Goal: Task Accomplishment & Management: Use online tool/utility

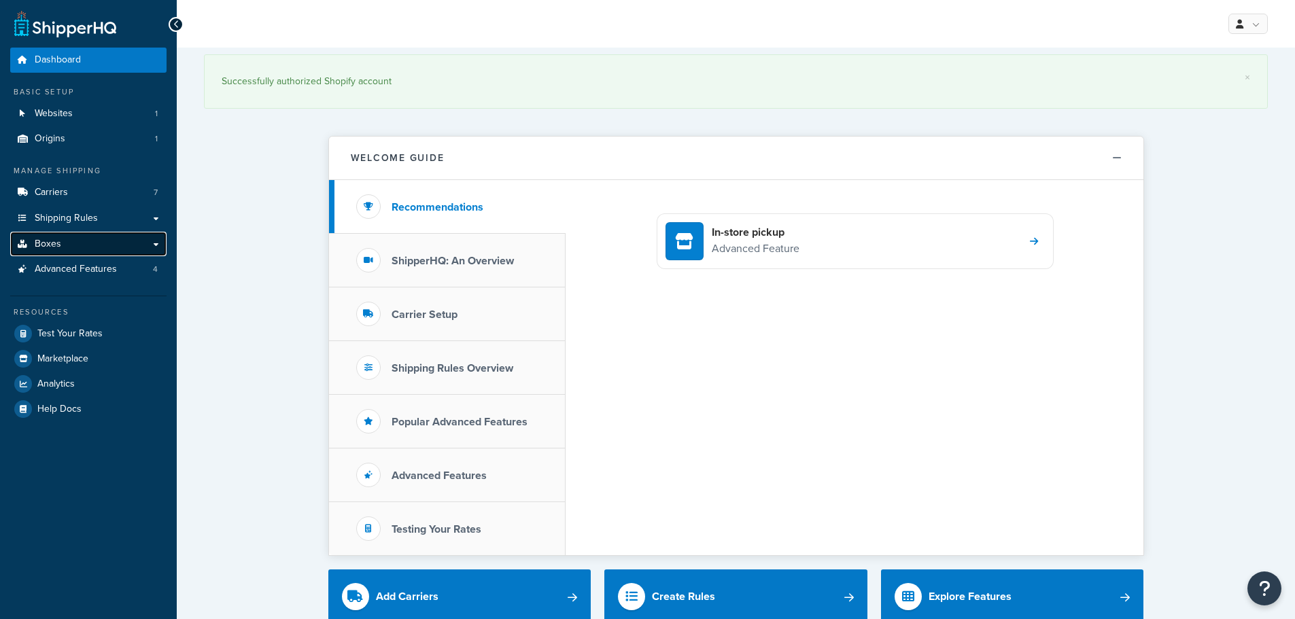
drag, startPoint x: 0, startPoint y: 0, endPoint x: 46, endPoint y: 241, distance: 245.8
click at [46, 241] on span "Boxes" at bounding box center [48, 245] width 27 height 12
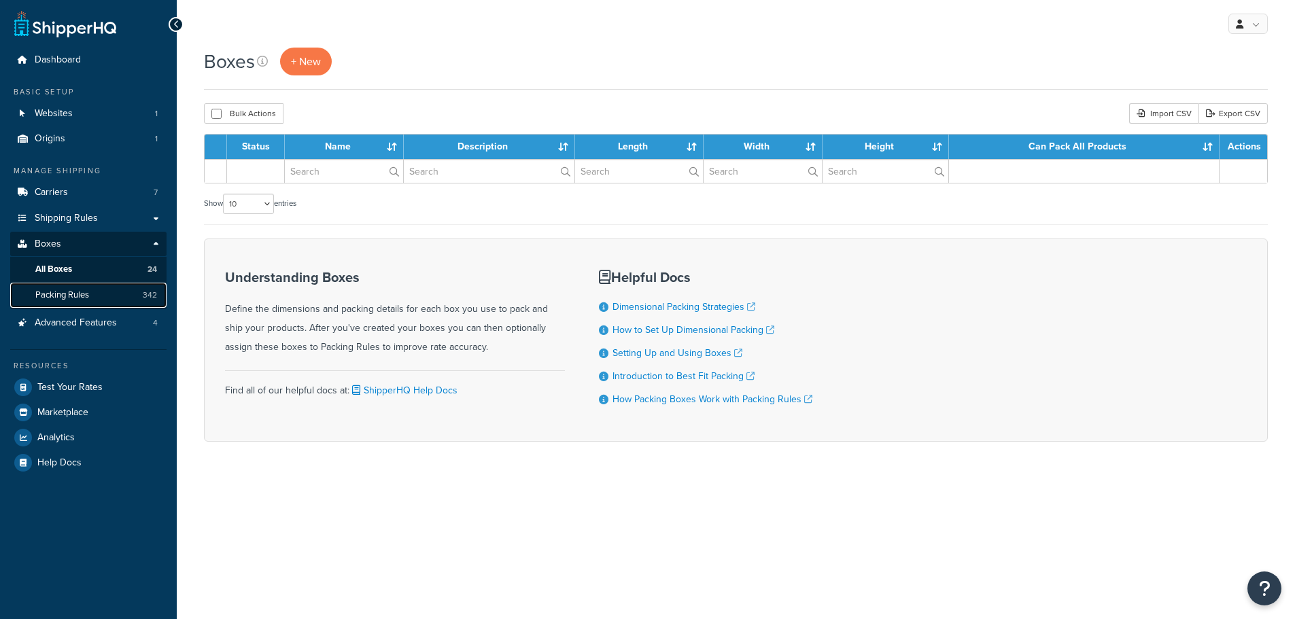
click at [80, 290] on span "Packing Rules" at bounding box center [62, 296] width 54 height 12
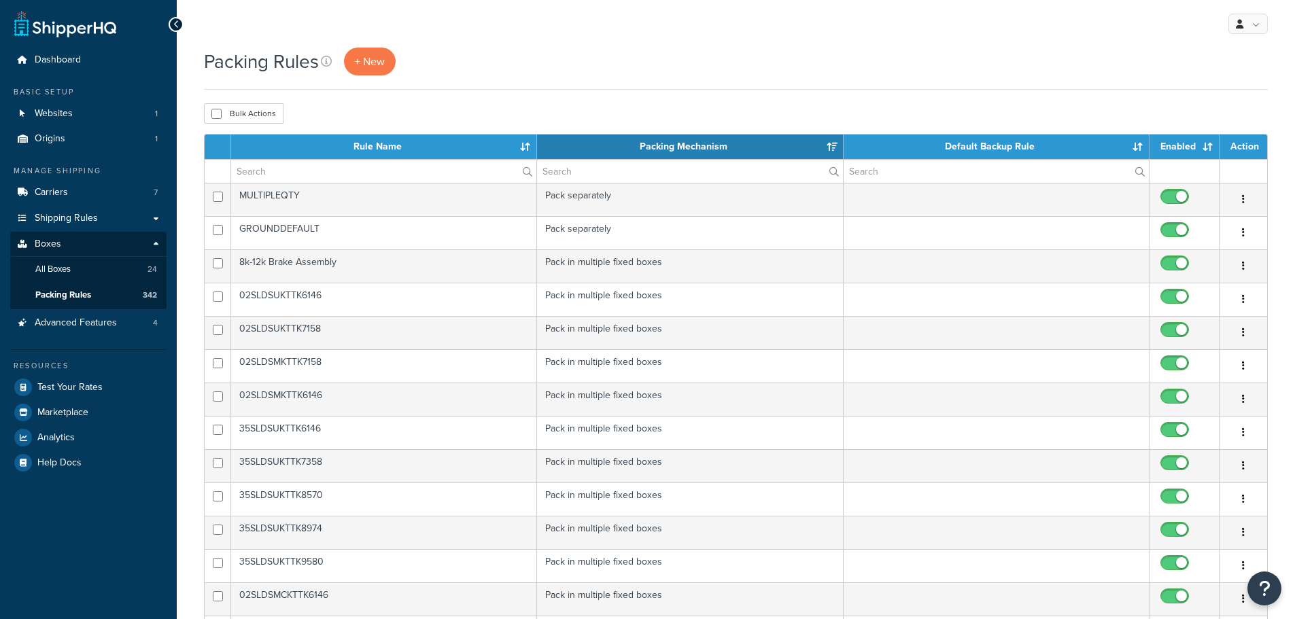
select select "15"
click at [297, 176] on input "text" at bounding box center [383, 171] width 305 height 23
paste input "TA1072STDPFNDR-DBKTPAIR"
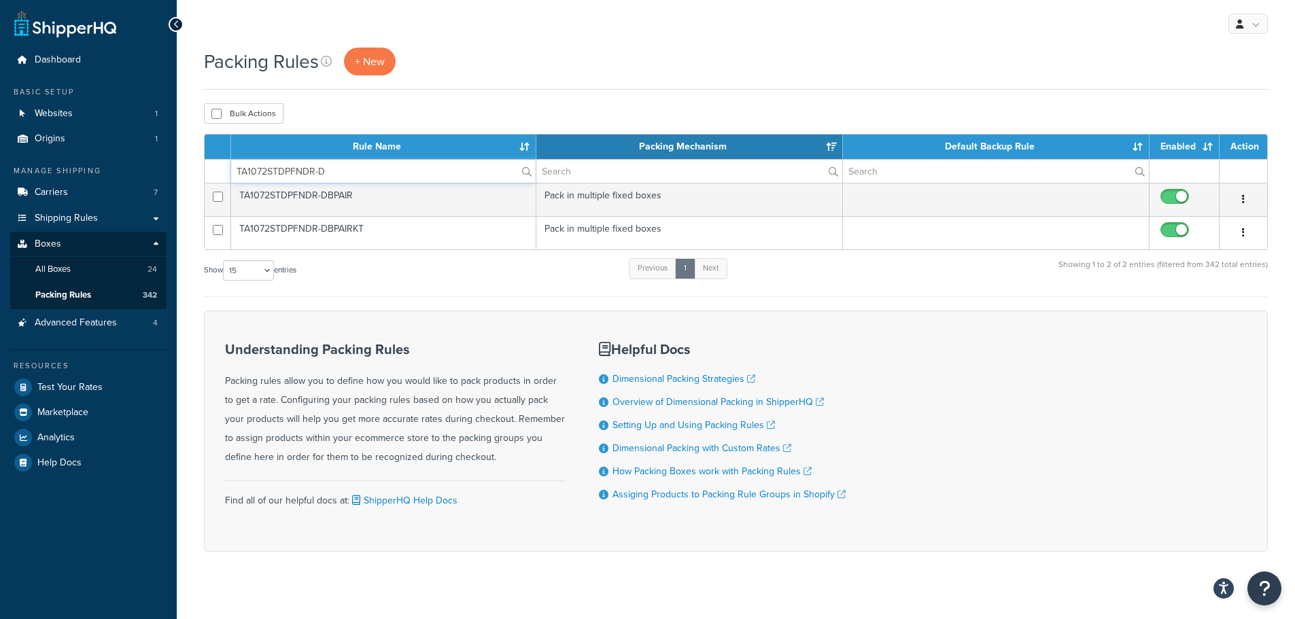
type input "TA1072STDPFNDR-D"
click at [449, 291] on div "Show 10 15 25 50 100 entries Previous 1 Next Showing 1 to 2 of 2 entries (filte…" at bounding box center [736, 277] width 1064 height 40
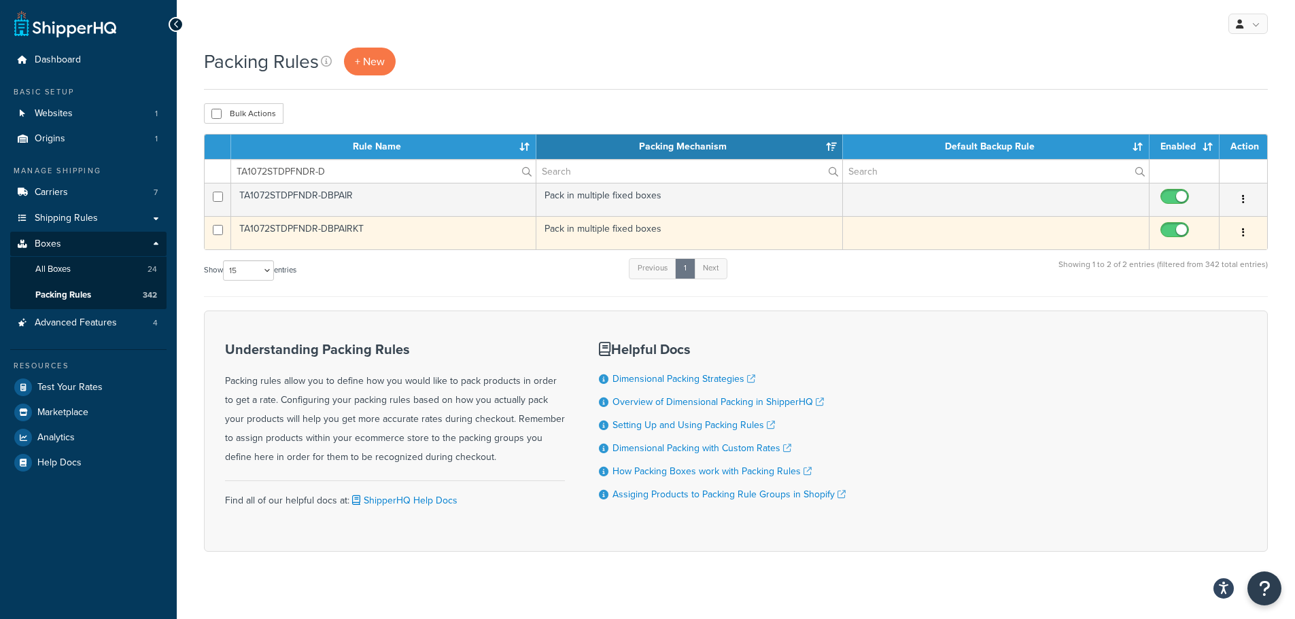
click at [361, 233] on td "TA1072STDPFNDR-DBPAIRKT" at bounding box center [383, 232] width 305 height 33
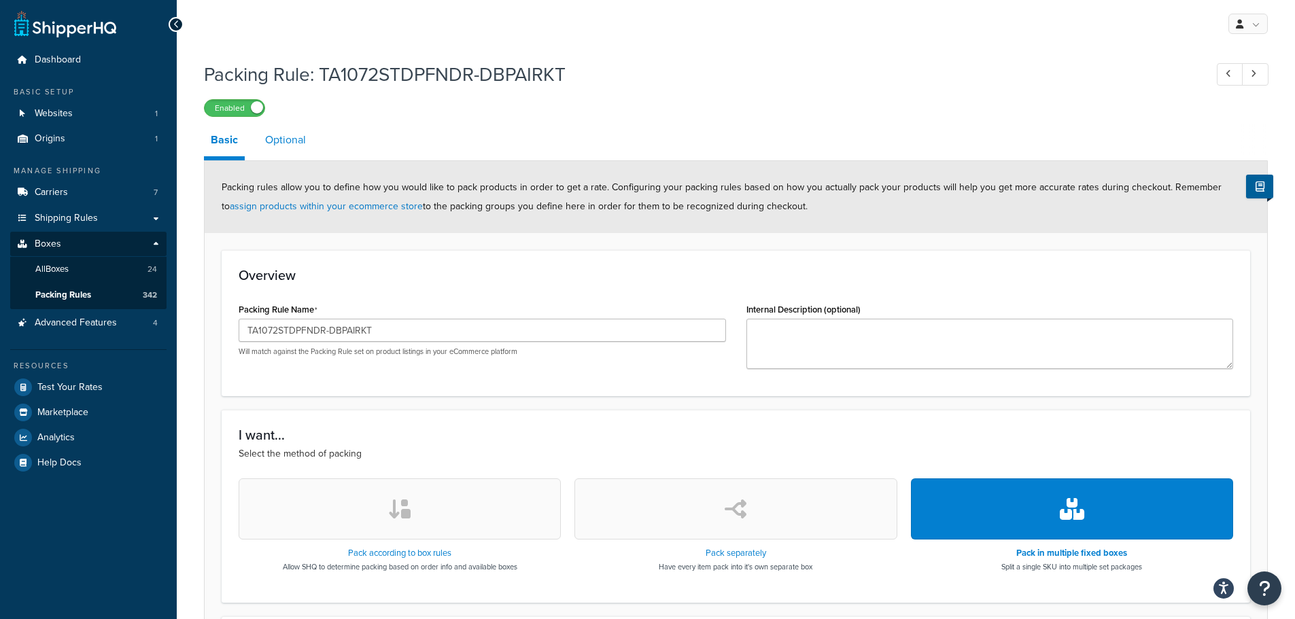
drag, startPoint x: 283, startPoint y: 135, endPoint x: 296, endPoint y: 143, distance: 15.3
click at [282, 135] on link "Optional" at bounding box center [285, 140] width 54 height 33
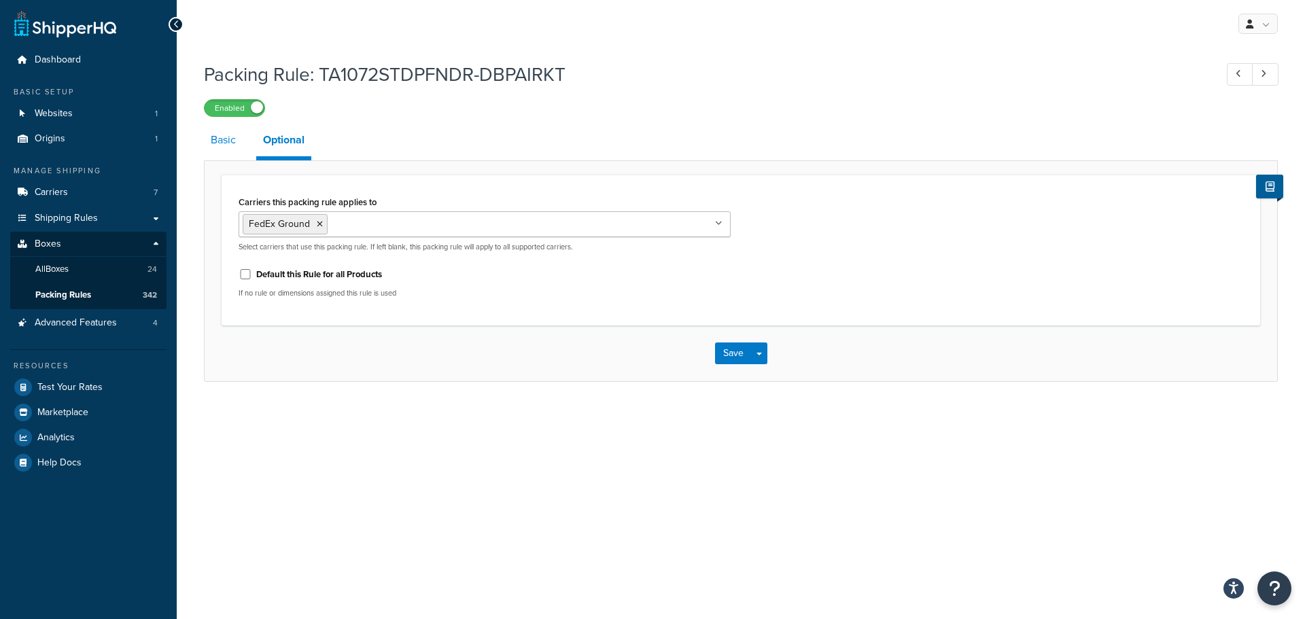
click at [230, 135] on link "Basic" at bounding box center [223, 140] width 39 height 33
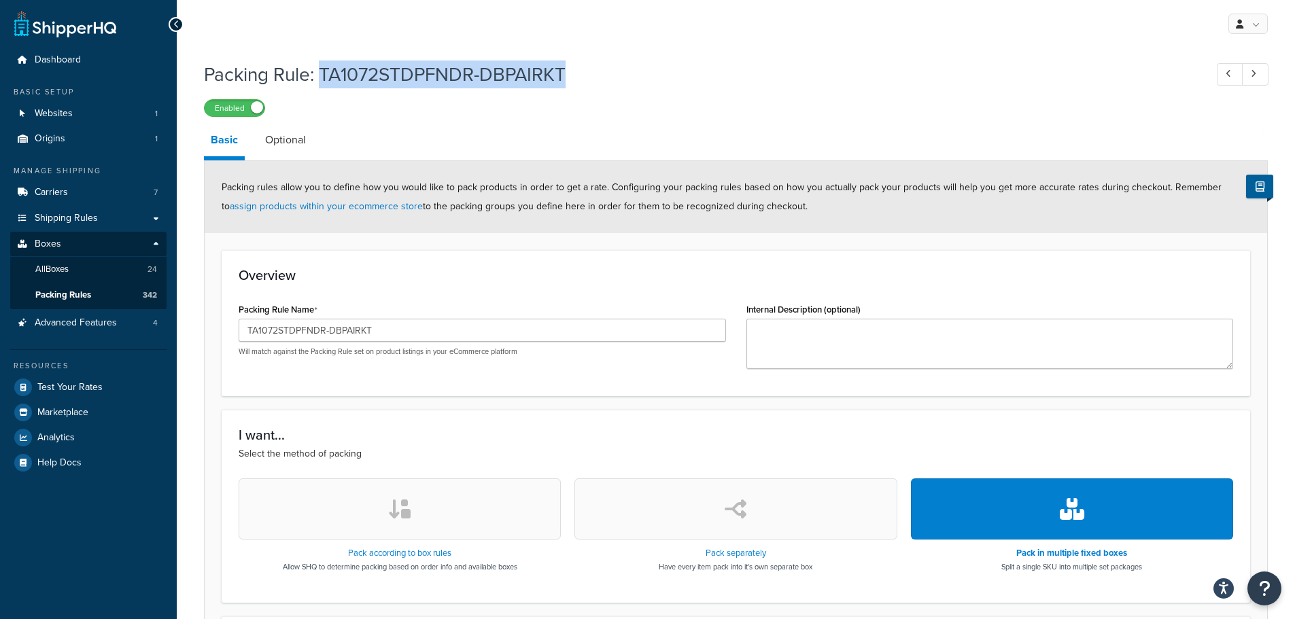
drag, startPoint x: 322, startPoint y: 74, endPoint x: 572, endPoint y: 82, distance: 249.6
click at [572, 82] on h1 "Packing Rule: TA1072STDPFNDR-DBPAIRKT" at bounding box center [698, 74] width 988 height 27
copy h1 "TA1072STDPFNDR-DBPAIRKT"
click at [86, 292] on span "Packing Rules" at bounding box center [63, 296] width 56 height 12
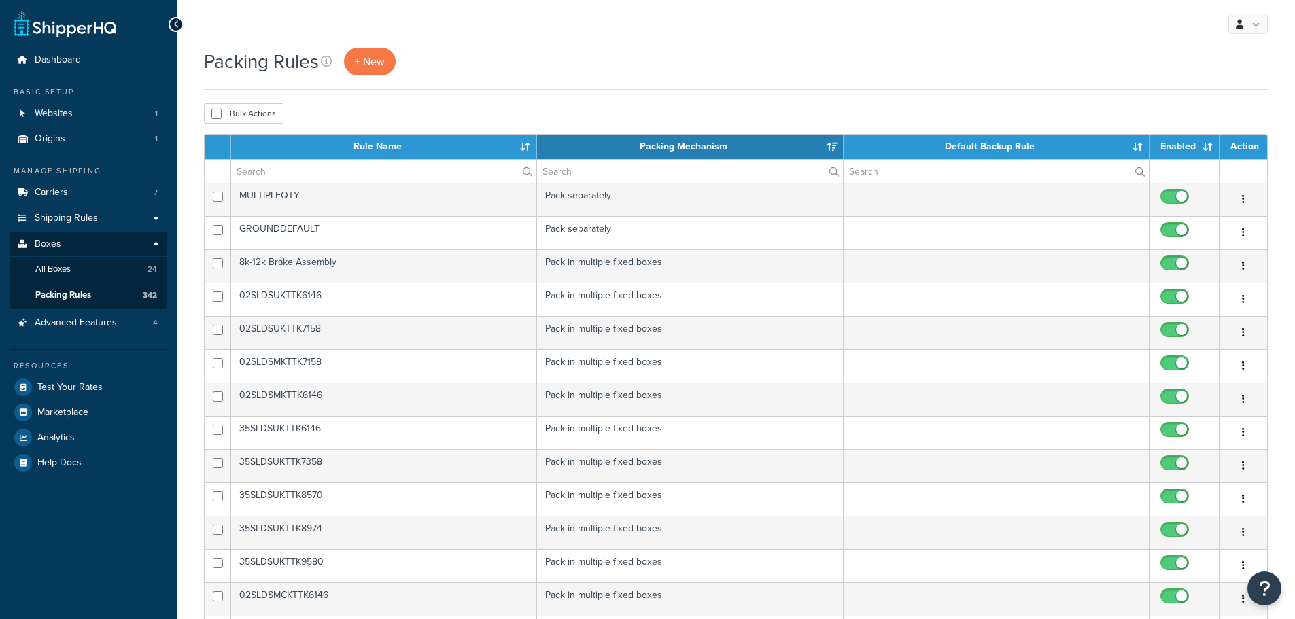
select select "15"
click at [277, 171] on input "text" at bounding box center [383, 171] width 305 height 23
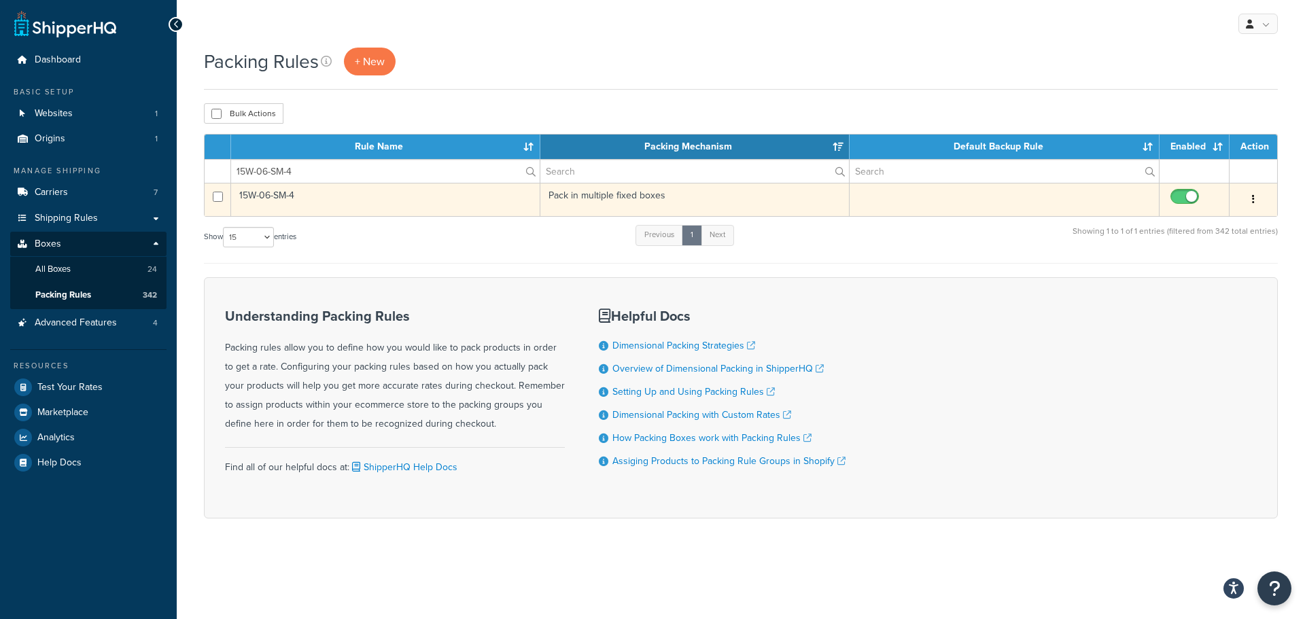
type input "15W-06-SM-4"
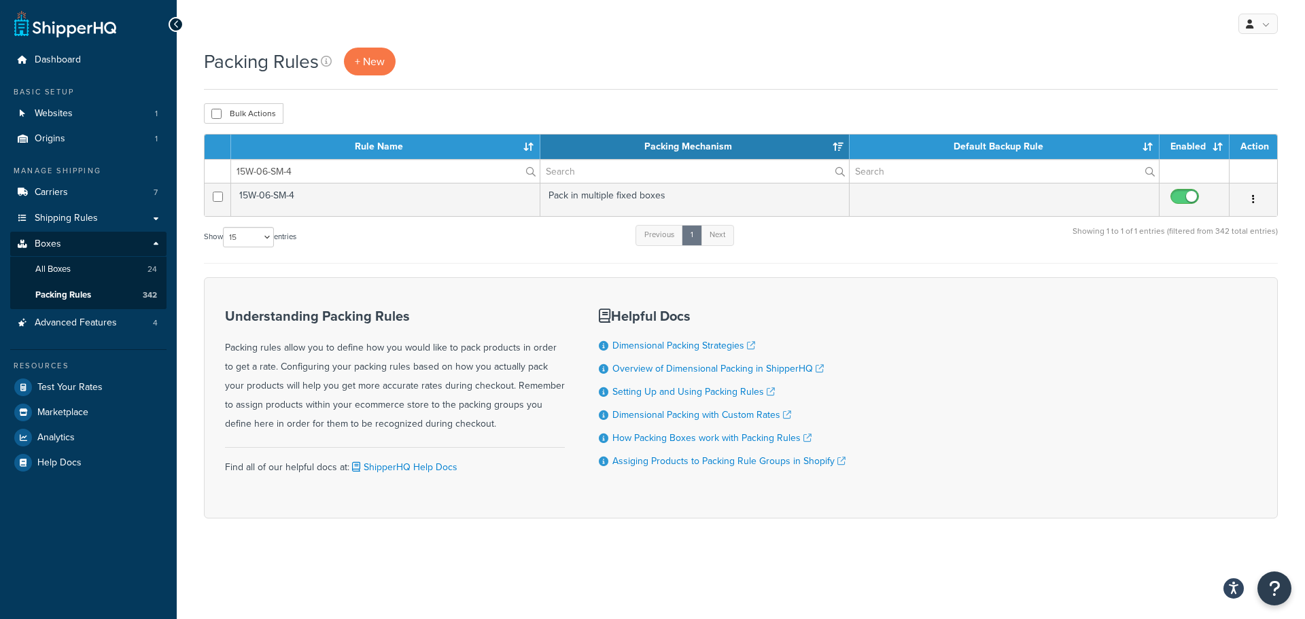
click at [273, 189] on td "15W-06-SM-4" at bounding box center [385, 199] width 309 height 33
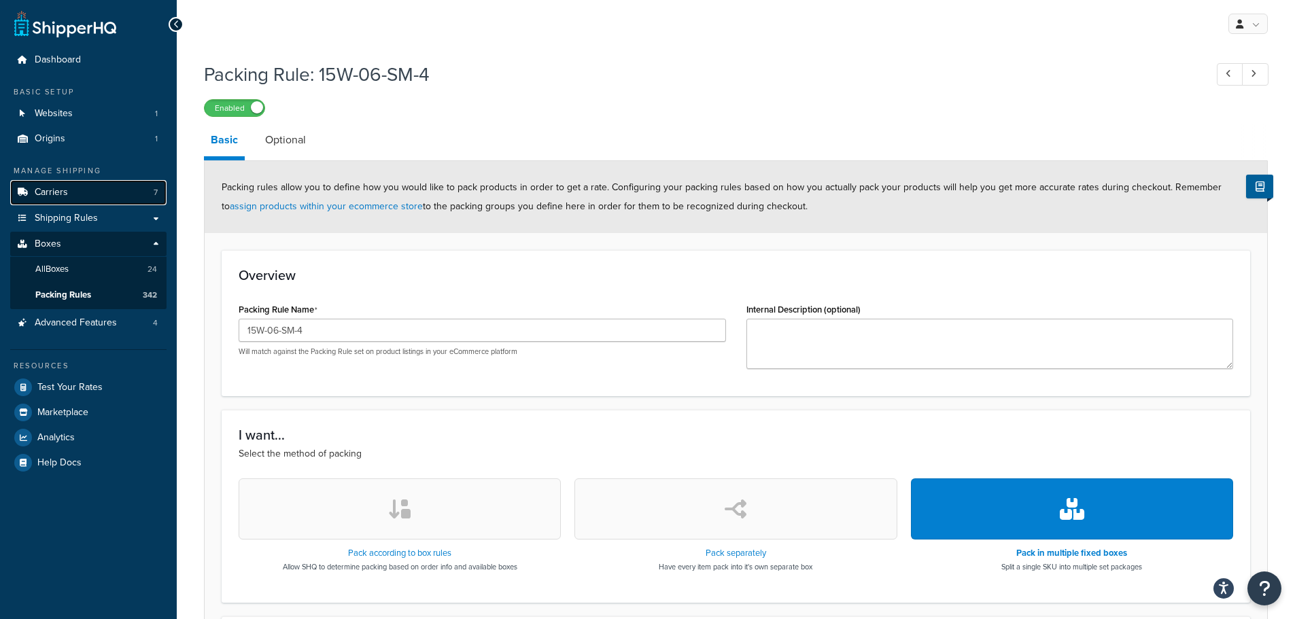
click at [61, 196] on span "Carriers" at bounding box center [51, 193] width 33 height 12
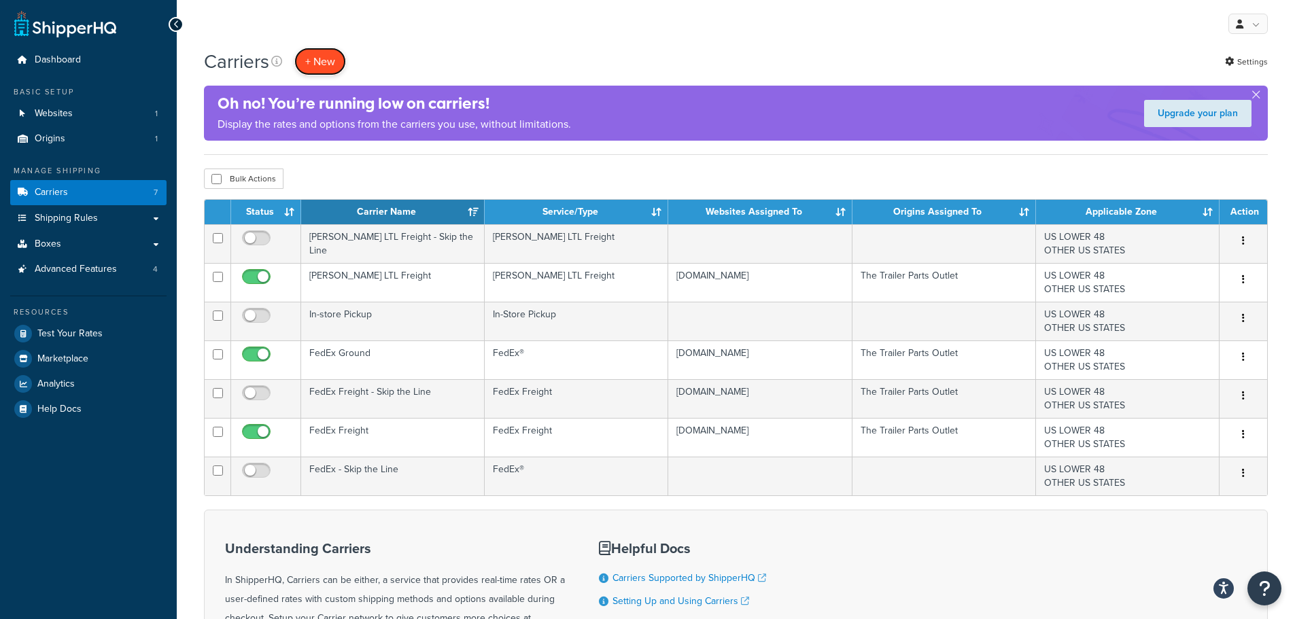
click at [320, 62] on button "+ New" at bounding box center [320, 62] width 52 height 28
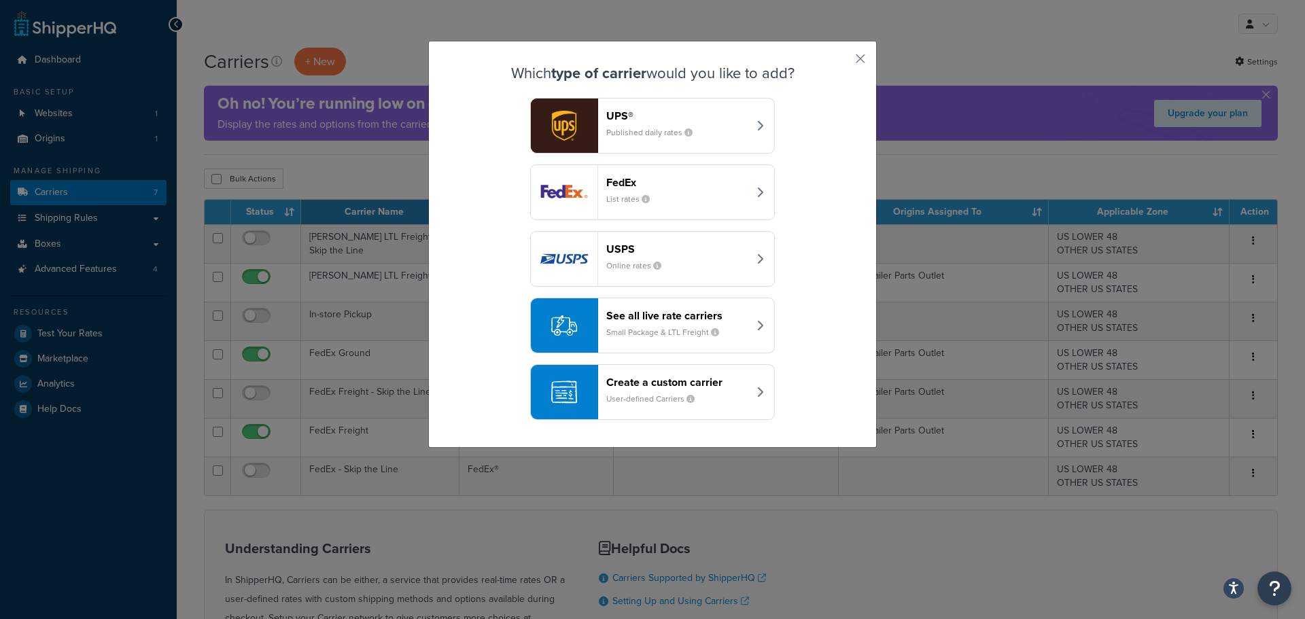
click at [685, 314] on header "See all live rate carriers" at bounding box center [677, 315] width 142 height 13
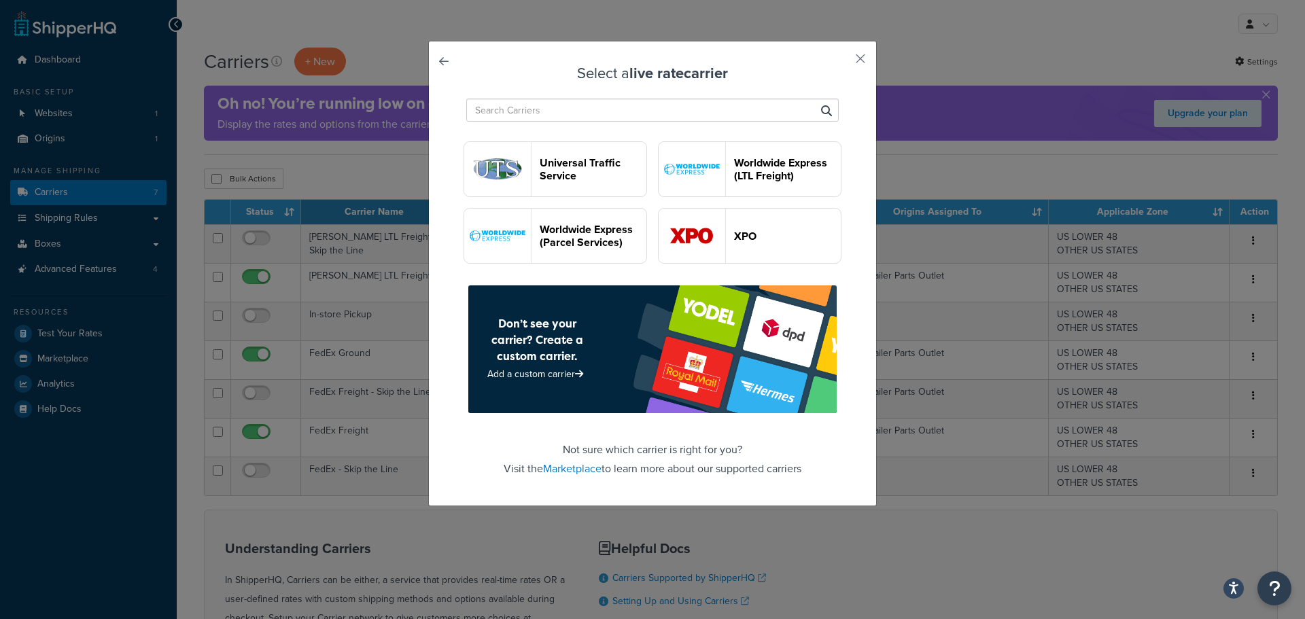
scroll to position [3995, 0]
